Goal: Task Accomplishment & Management: Manage account settings

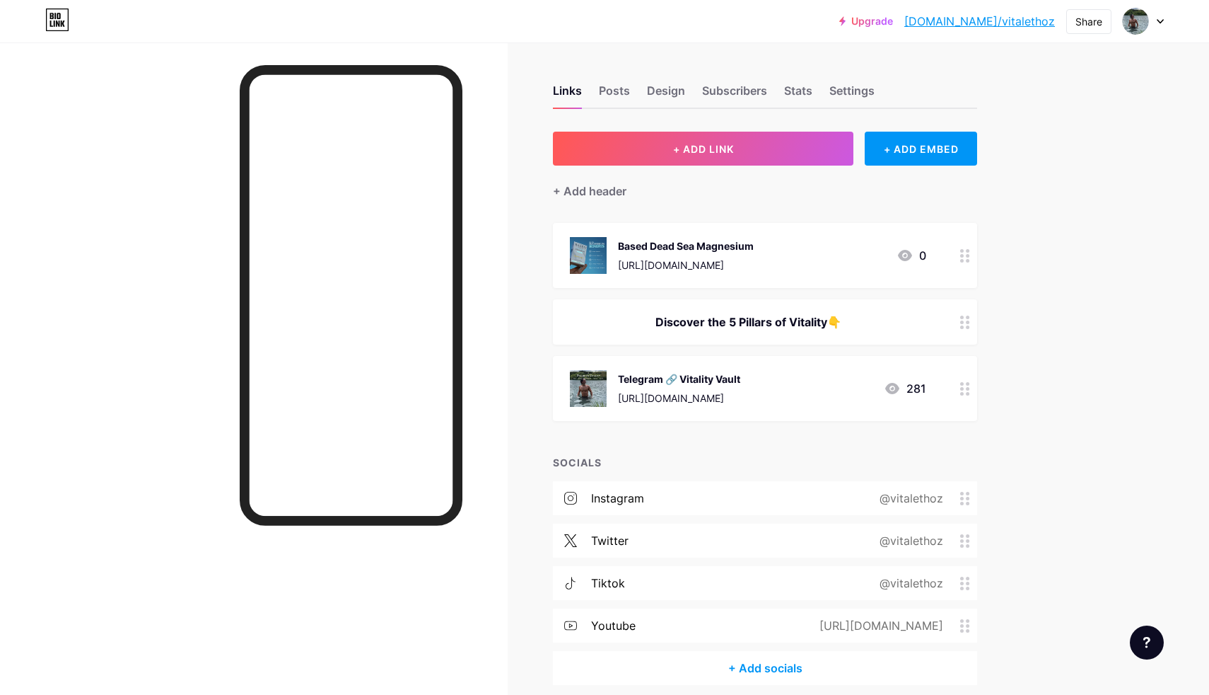
click at [735, 317] on div "Discover the 5 Pillars of Vitality👇" at bounding box center [748, 321] width 356 height 17
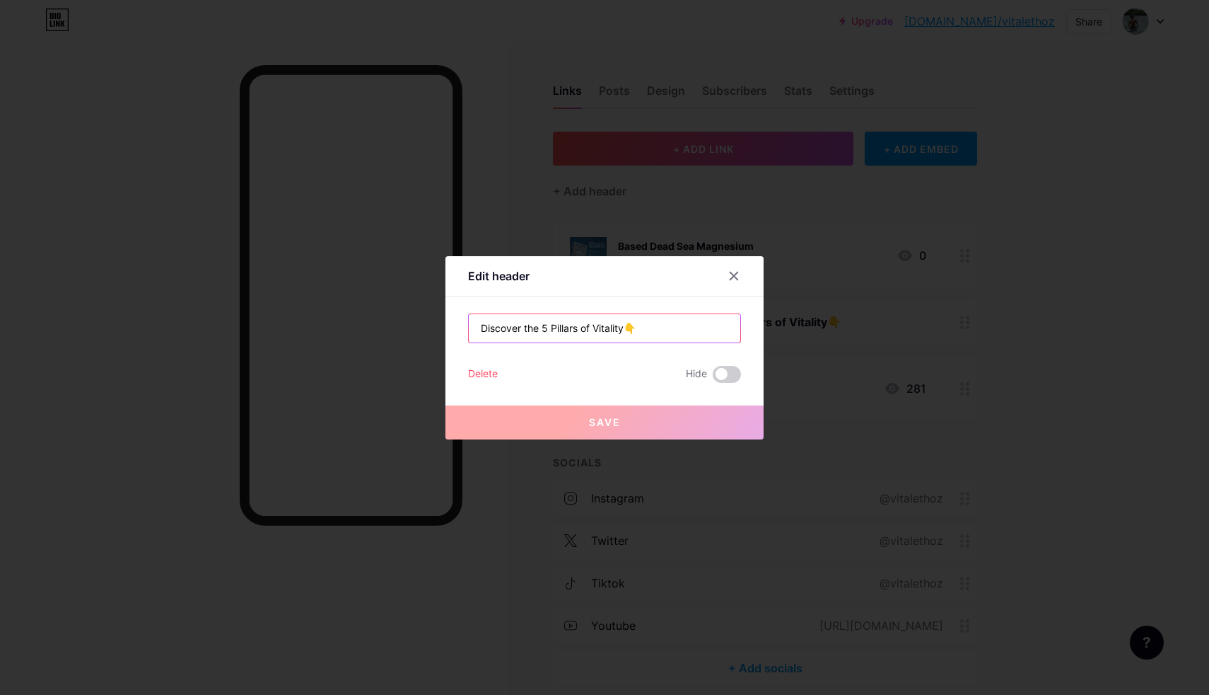
click at [541, 333] on input "Discover the 5 Pillars of Vitality👇" at bounding box center [605, 328] width 272 height 28
drag, startPoint x: 627, startPoint y: 329, endPoint x: 364, endPoint y: 321, distance: 263.2
click at [364, 321] on div "Edit header Discover the 5 Pillars of Vitality👇 Delete Hide Save" at bounding box center [604, 347] width 1209 height 695
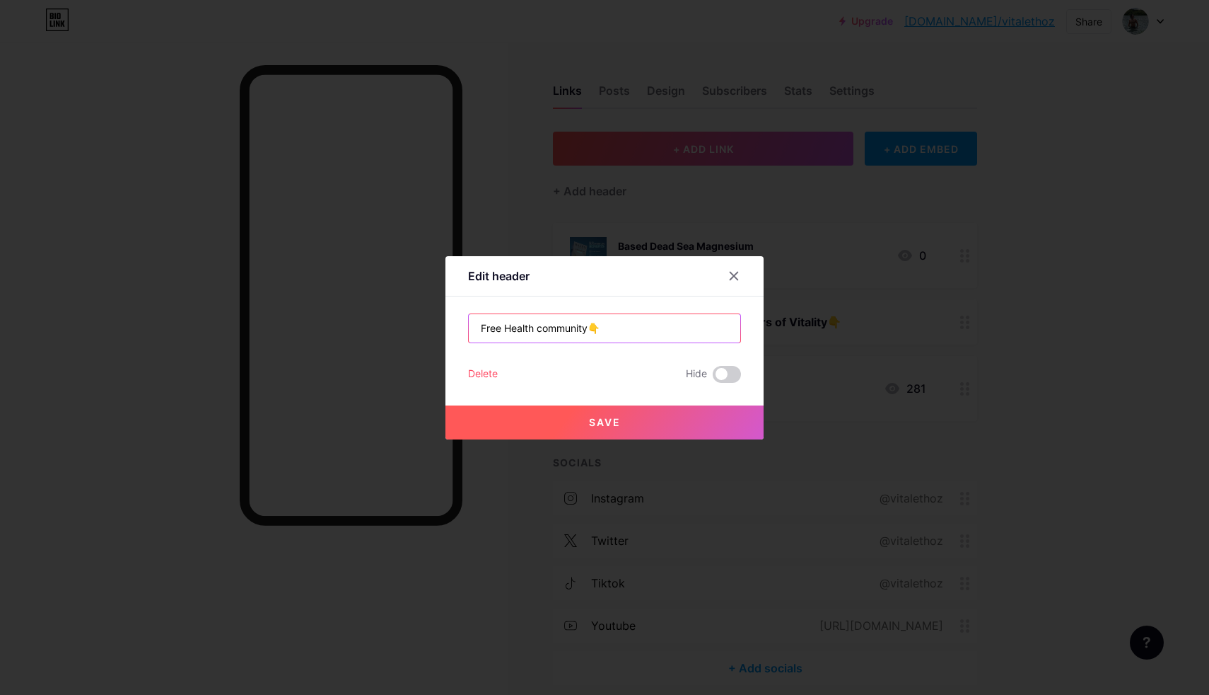
click at [543, 328] on input "Free Health community👇" at bounding box center [605, 328] width 272 height 28
click at [715, 331] on input "Free Health Community👇" at bounding box center [605, 328] width 272 height 28
type input "Free Health Community👇"
click at [668, 432] on button "Save" at bounding box center [605, 422] width 318 height 34
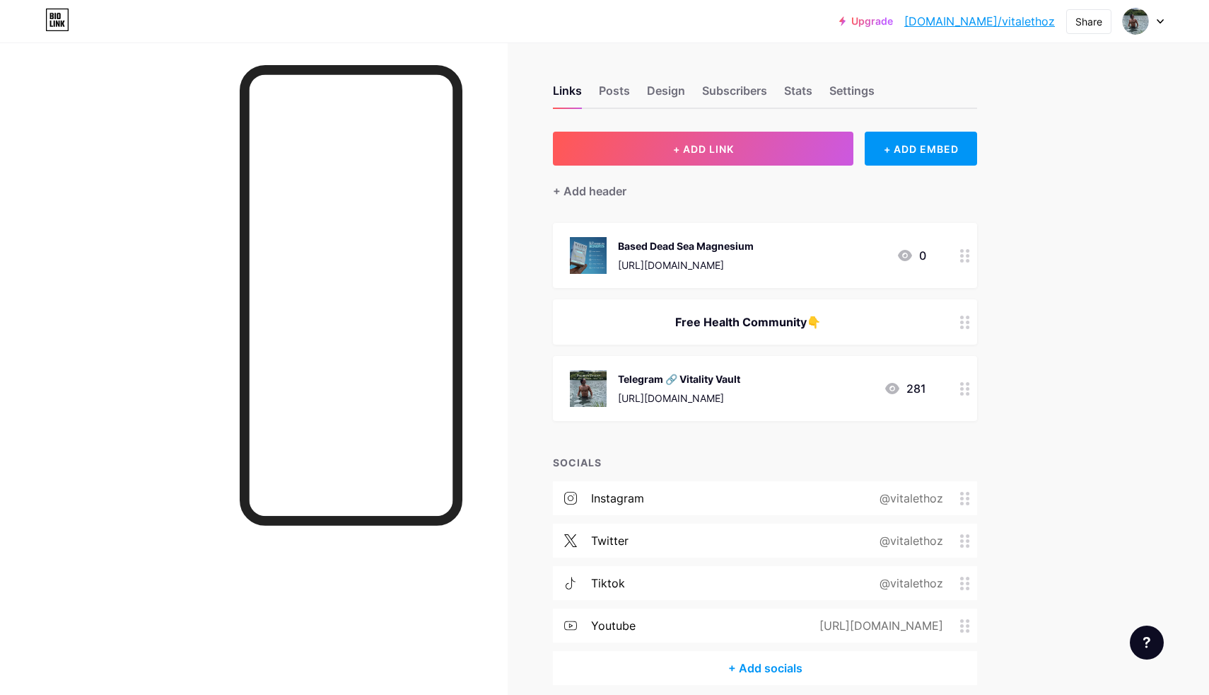
click at [654, 327] on div "Free Health Community👇" at bounding box center [748, 321] width 356 height 17
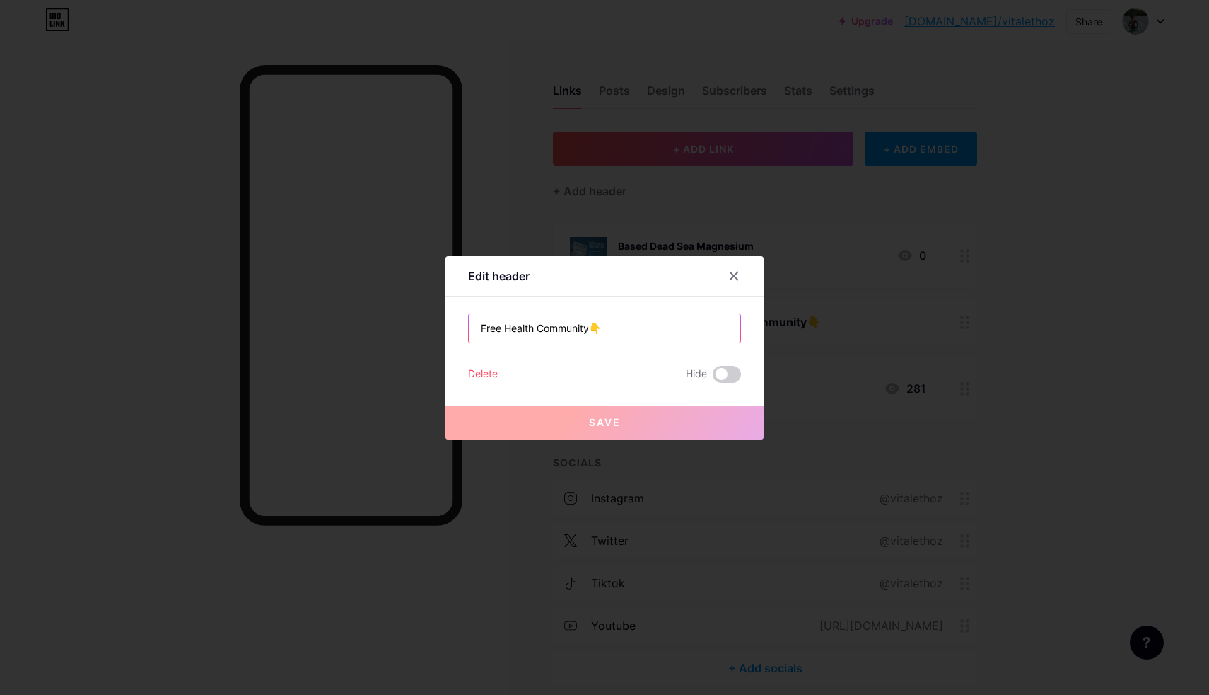
click at [482, 332] on input "Free Health Community👇" at bounding box center [605, 328] width 272 height 28
drag, startPoint x: 593, startPoint y: 330, endPoint x: 624, endPoint y: 323, distance: 32.1
click at [624, 323] on input "Free Health Community👇" at bounding box center [605, 328] width 272 height 28
click at [480, 329] on input "Free Health Community👇" at bounding box center [605, 328] width 272 height 28
paste input "👇"
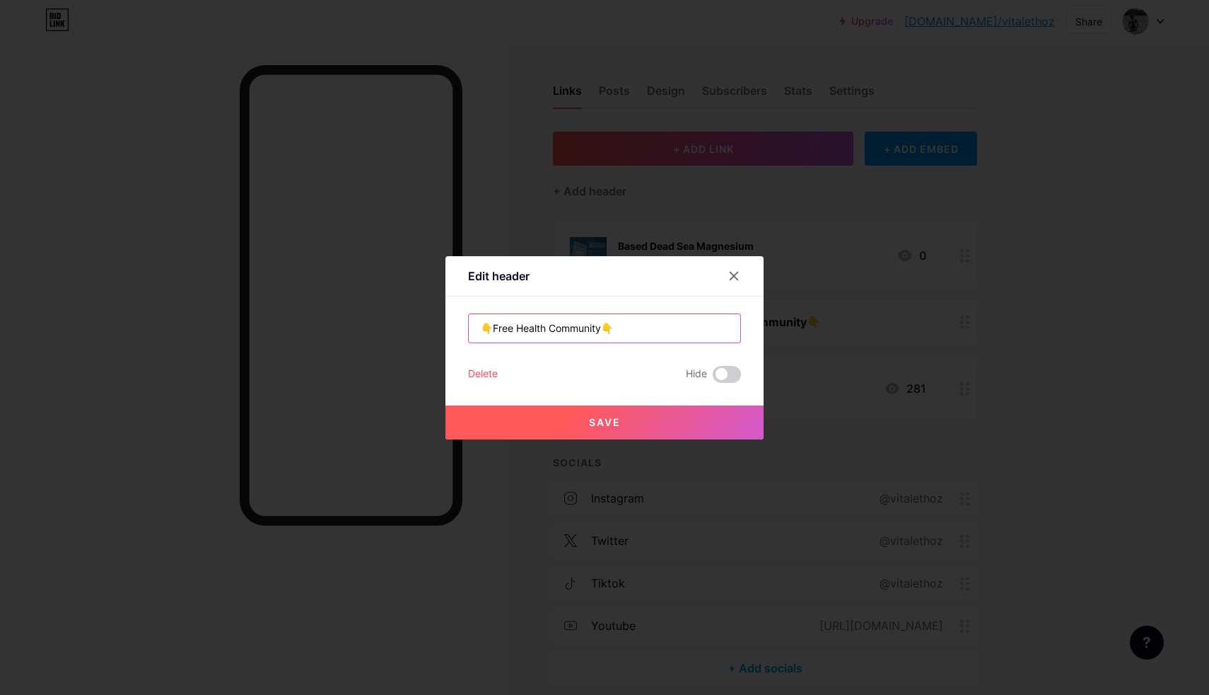
type input "👇Free Health Community👇"
click at [553, 417] on button "Save" at bounding box center [605, 422] width 318 height 34
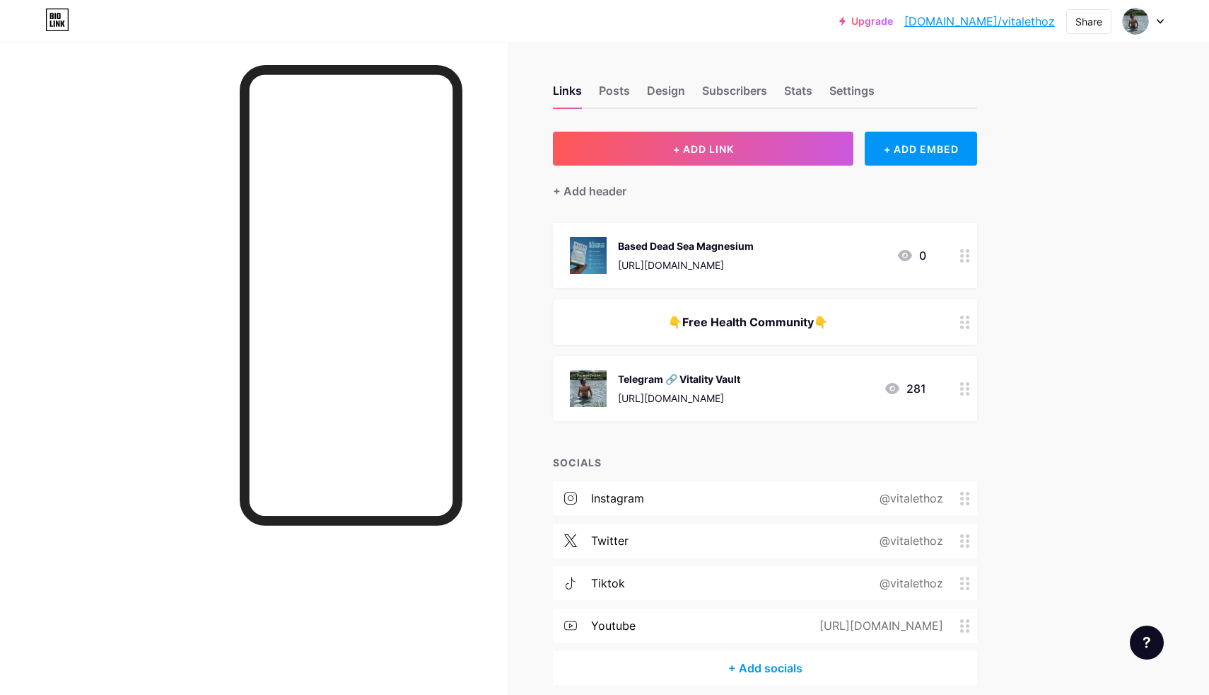
click at [748, 321] on div "👇Free Health Community👇" at bounding box center [748, 321] width 356 height 17
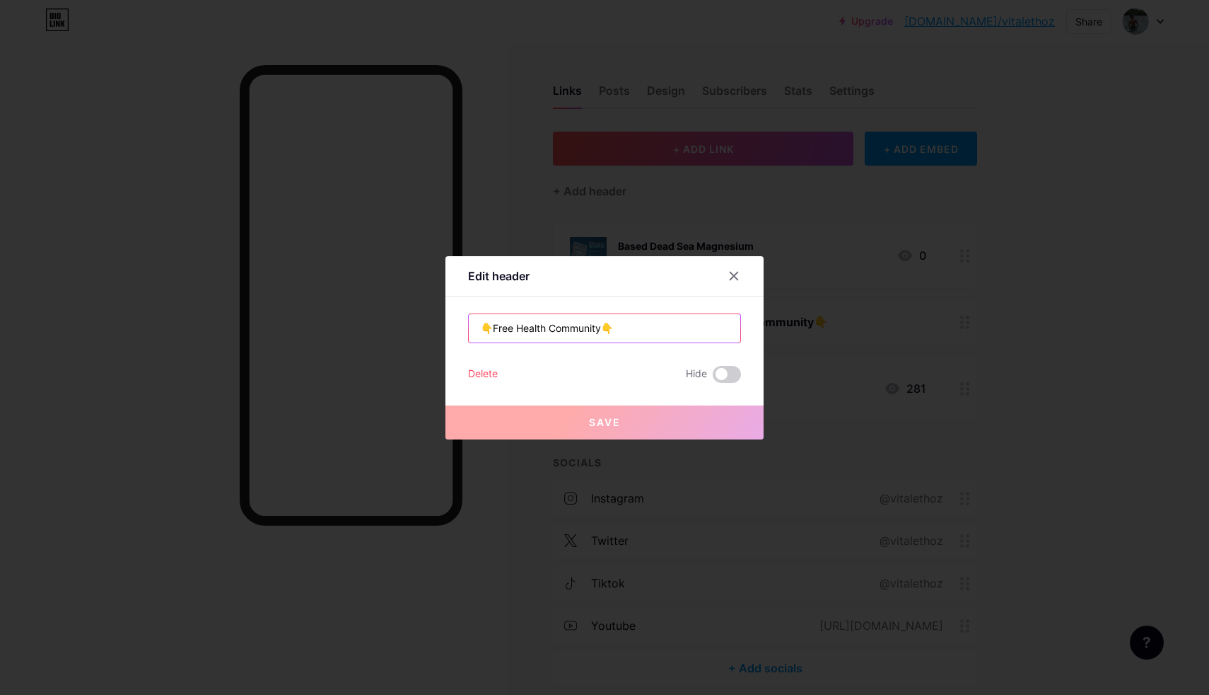
click at [491, 323] on input "👇Free Health Community👇" at bounding box center [605, 328] width 272 height 28
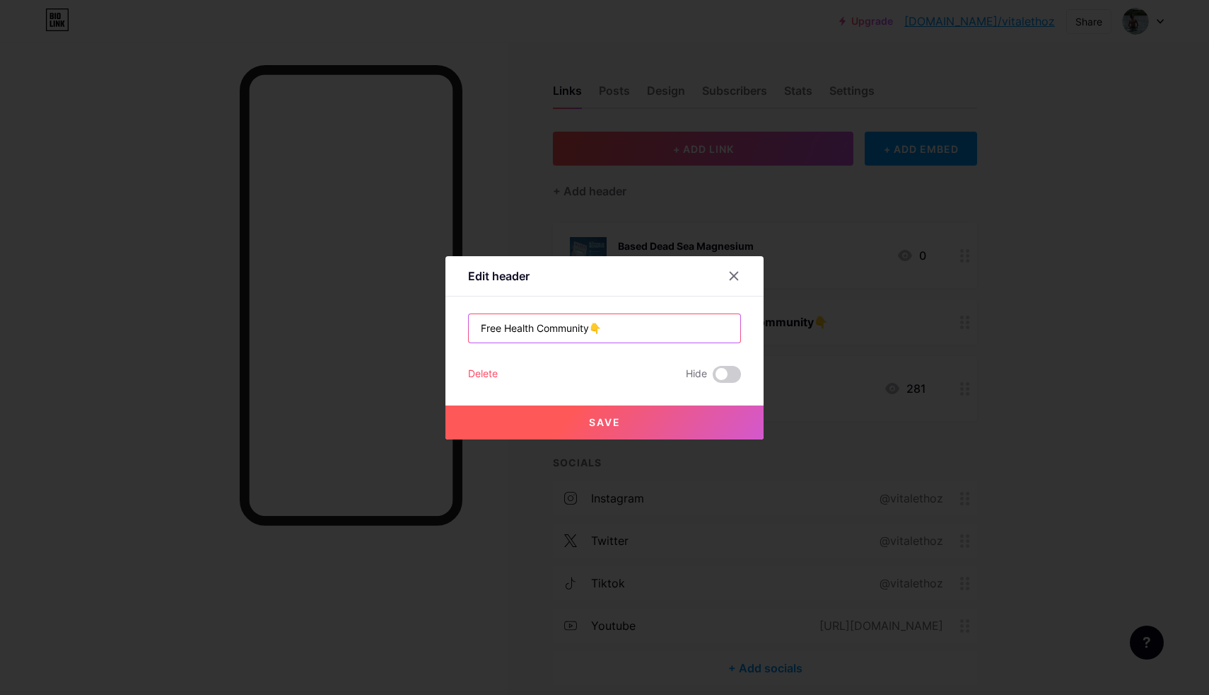
click at [601, 332] on input "Free Health Community👇" at bounding box center [605, 328] width 272 height 28
type input "Free Health Community👇"
click at [625, 424] on button "Save" at bounding box center [605, 422] width 318 height 34
